Goal: Task Accomplishment & Management: Complete application form

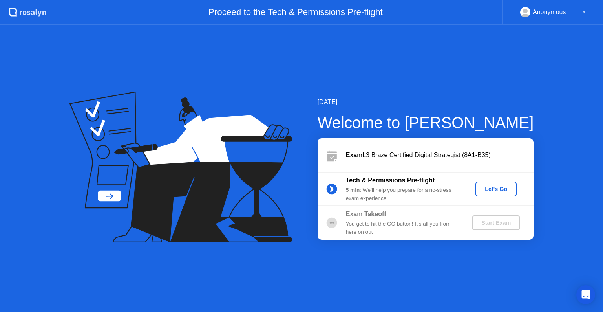
drag, startPoint x: 469, startPoint y: 173, endPoint x: 455, endPoint y: 167, distance: 14.4
click at [455, 167] on div "Exam L3 Braze Certified Digital Strategist (8A1-B35) Tech & Permissions Pre-fli…" at bounding box center [425, 188] width 216 height 101
drag, startPoint x: 361, startPoint y: 199, endPoint x: 272, endPoint y: 210, distance: 89.9
click at [272, 210] on div "[DATE] Welcome to [PERSON_NAME] Exam L3 Braze Certified Digital Strategist (8A1…" at bounding box center [301, 168] width 603 height 286
click at [159, 146] on icon at bounding box center [180, 166] width 223 height 151
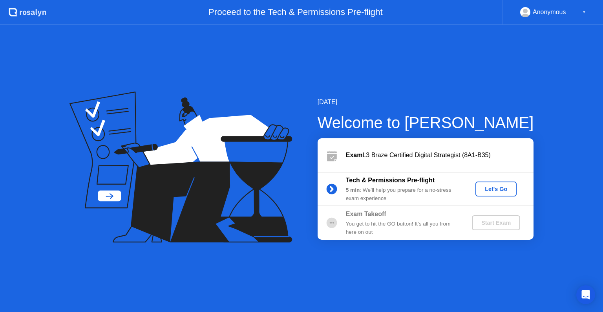
click at [159, 146] on icon at bounding box center [180, 166] width 223 height 151
click at [493, 192] on div "Let's Go" at bounding box center [495, 189] width 35 height 6
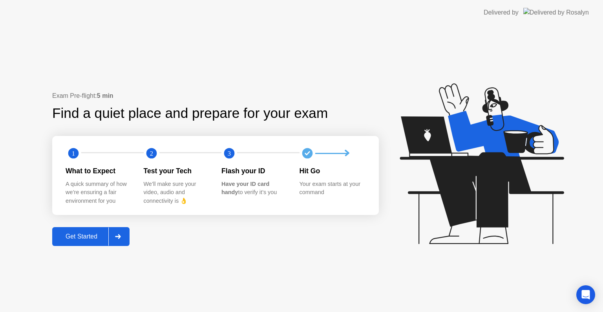
click at [77, 242] on button "Get Started" at bounding box center [90, 236] width 77 height 19
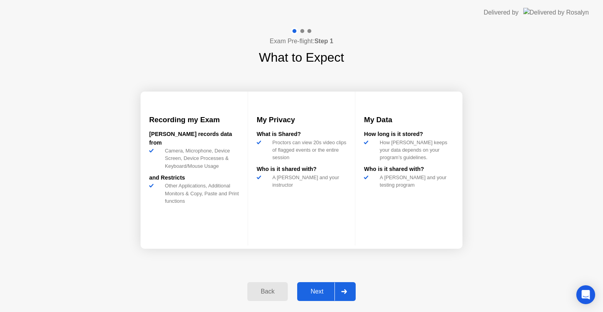
click at [320, 288] on div "Next" at bounding box center [316, 291] width 35 height 7
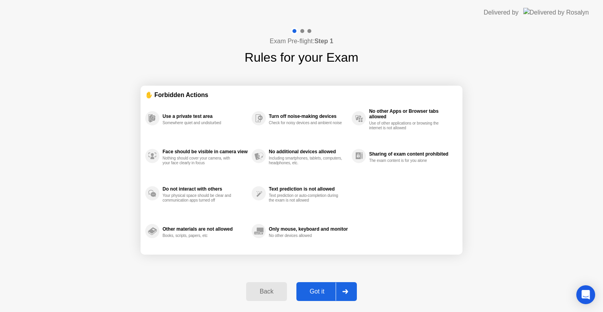
click at [315, 288] on div "Got it" at bounding box center [317, 291] width 37 height 7
select select "**********"
select select "*******"
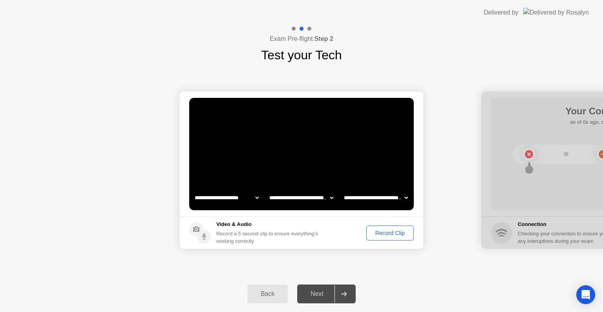
click at [315, 294] on div "Next" at bounding box center [316, 293] width 35 height 7
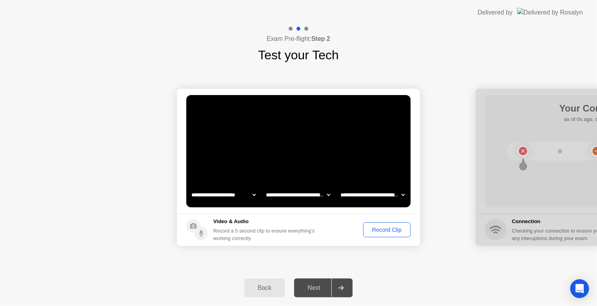
click at [345, 287] on div at bounding box center [341, 288] width 19 height 18
click at [315, 286] on div "Next" at bounding box center [314, 287] width 35 height 7
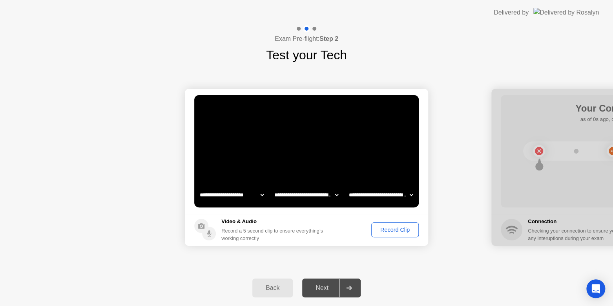
click at [386, 228] on div "Record Clip" at bounding box center [395, 229] width 42 height 6
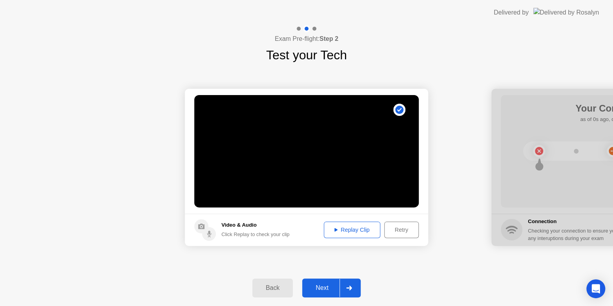
click at [352, 230] on div "Replay Clip" at bounding box center [352, 229] width 51 height 6
click at [348, 288] on icon at bounding box center [349, 287] width 6 height 5
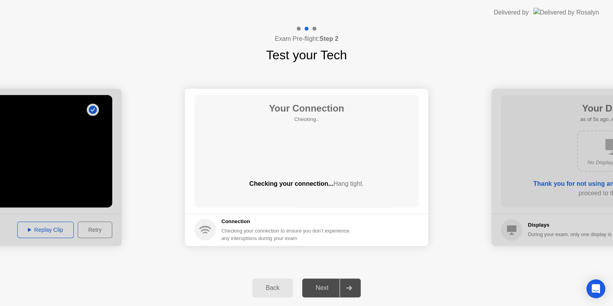
click at [394, 263] on div "**********" at bounding box center [306, 166] width 613 height 205
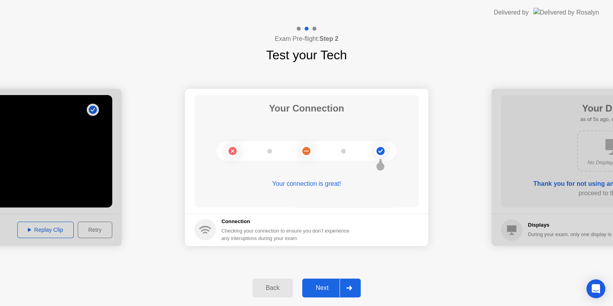
click at [325, 287] on div "Next" at bounding box center [322, 287] width 35 height 7
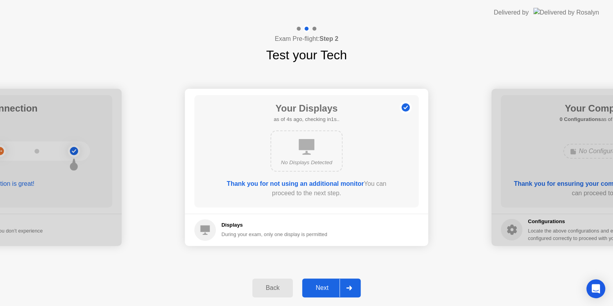
click at [329, 286] on div "Next" at bounding box center [322, 287] width 35 height 7
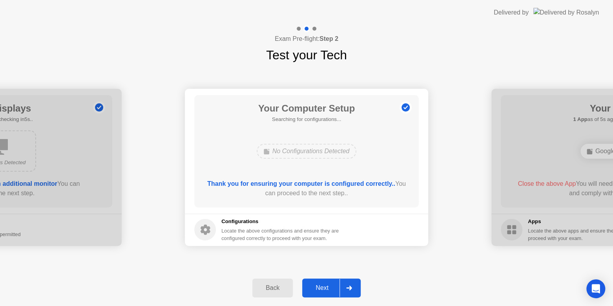
click at [327, 285] on div "Next" at bounding box center [322, 287] width 35 height 7
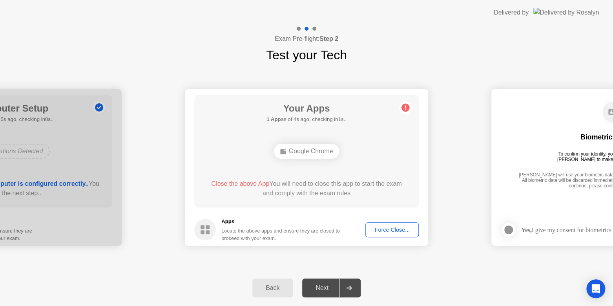
click at [383, 226] on div "Force Close..." at bounding box center [392, 229] width 48 height 6
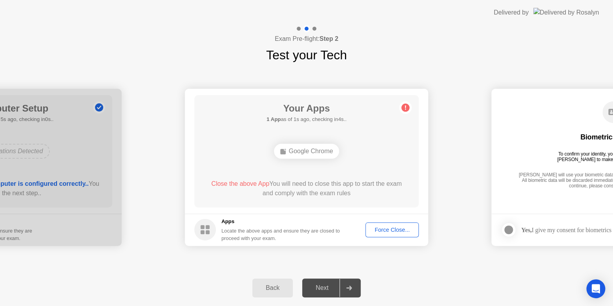
click at [396, 228] on div "Force Close..." at bounding box center [392, 229] width 48 height 6
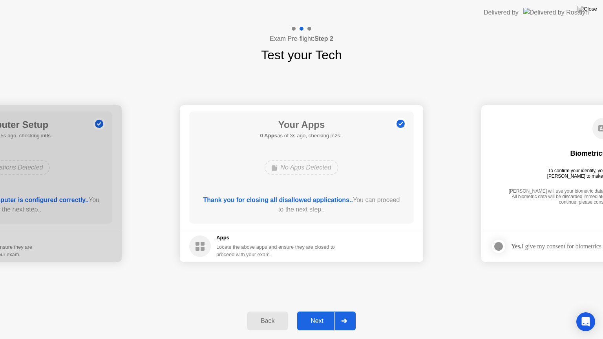
click at [319, 311] on div "Next" at bounding box center [316, 320] width 35 height 7
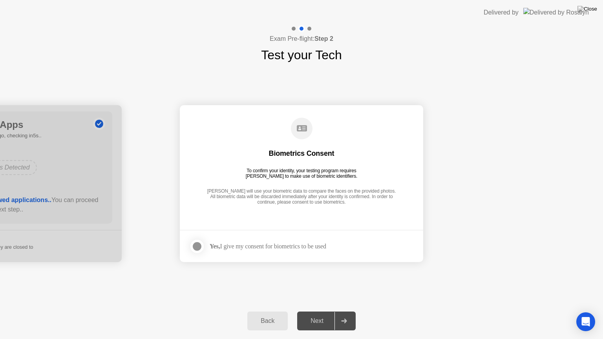
click at [195, 247] on div at bounding box center [196, 246] width 9 height 9
click at [323, 311] on div "Next" at bounding box center [316, 320] width 35 height 7
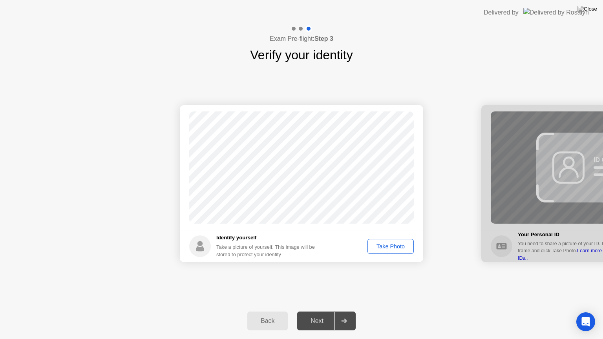
click at [381, 246] on div "Take Photo" at bounding box center [390, 246] width 41 height 6
click at [316, 311] on div "Next" at bounding box center [316, 320] width 35 height 7
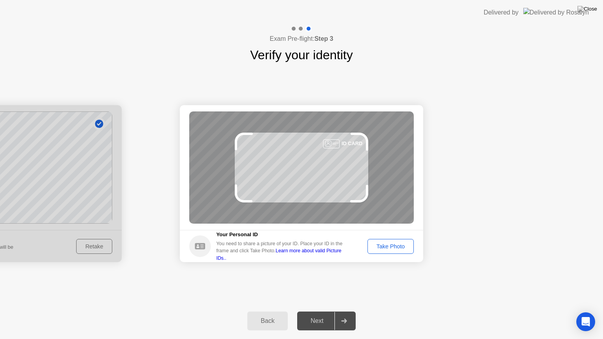
click at [389, 246] on div "Take Photo" at bounding box center [390, 246] width 41 height 6
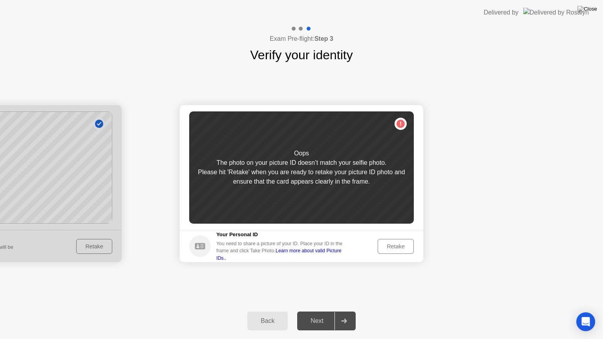
click at [389, 248] on div "Retake" at bounding box center [395, 246] width 31 height 6
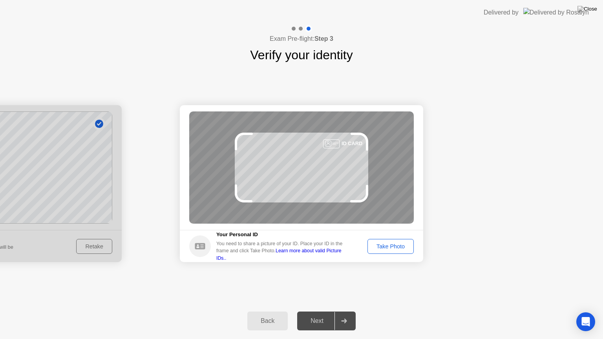
click at [388, 247] on div "Take Photo" at bounding box center [390, 246] width 41 height 6
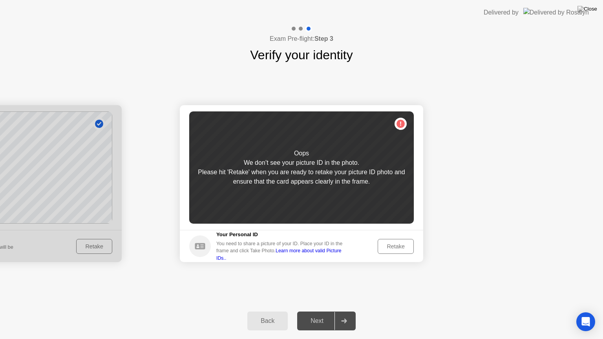
click at [391, 245] on div "Retake" at bounding box center [395, 246] width 31 height 6
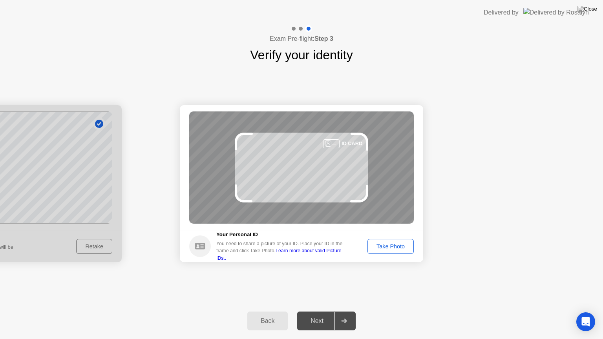
click at [391, 245] on div "Take Photo" at bounding box center [390, 246] width 41 height 6
